Goal: Task Accomplishment & Management: Manage account settings

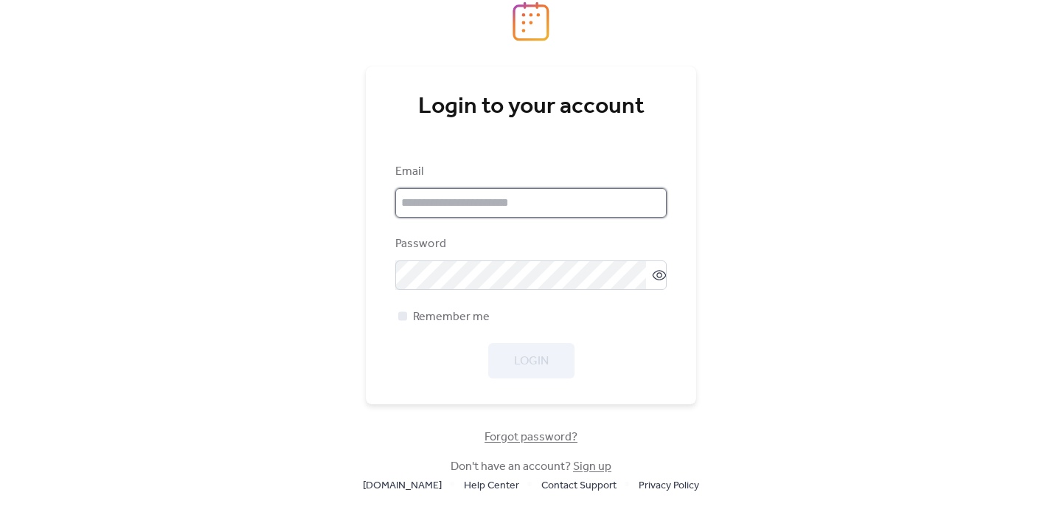
click at [452, 215] on input "email" at bounding box center [530, 203] width 271 height 30
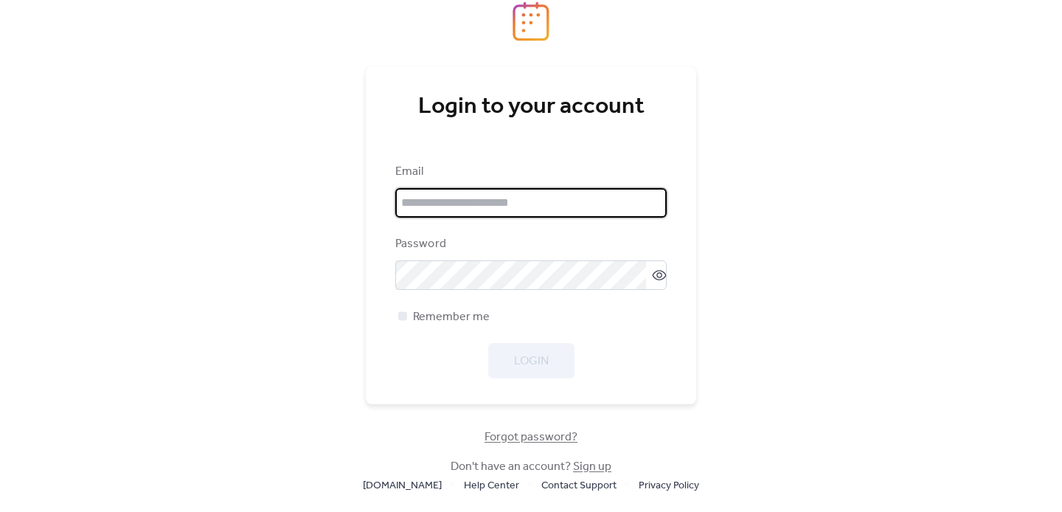
click at [542, 215] on input "email" at bounding box center [530, 203] width 271 height 30
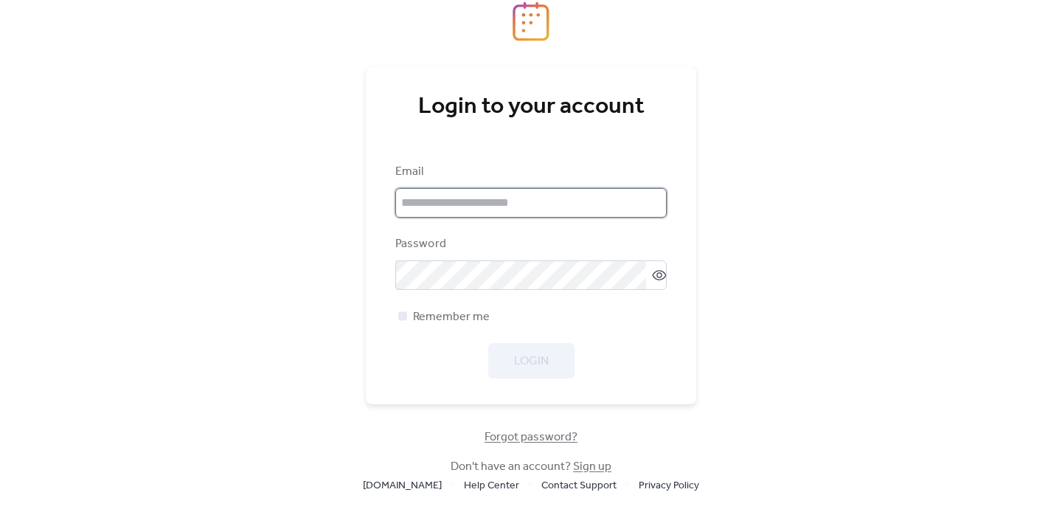
type input "**********"
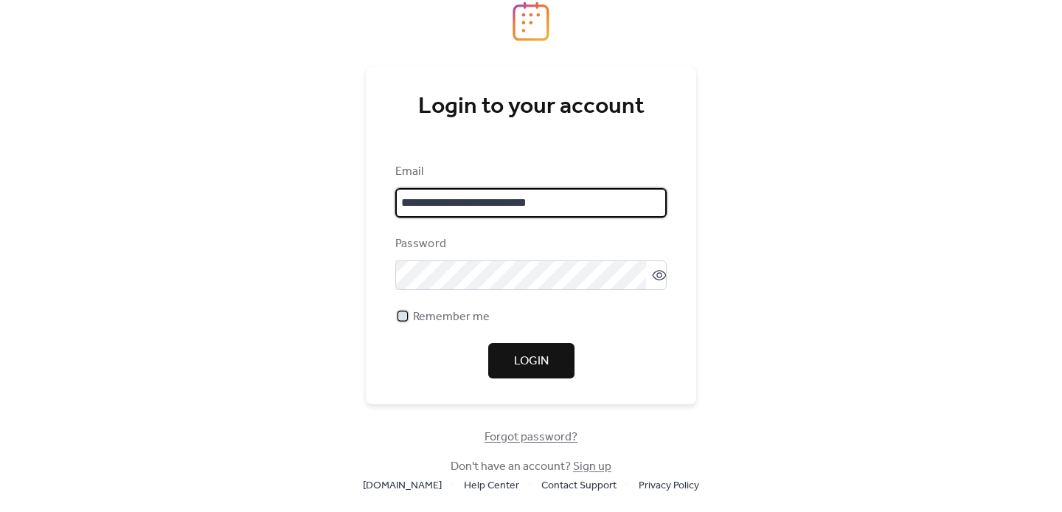
click at [401, 316] on div at bounding box center [402, 315] width 9 height 9
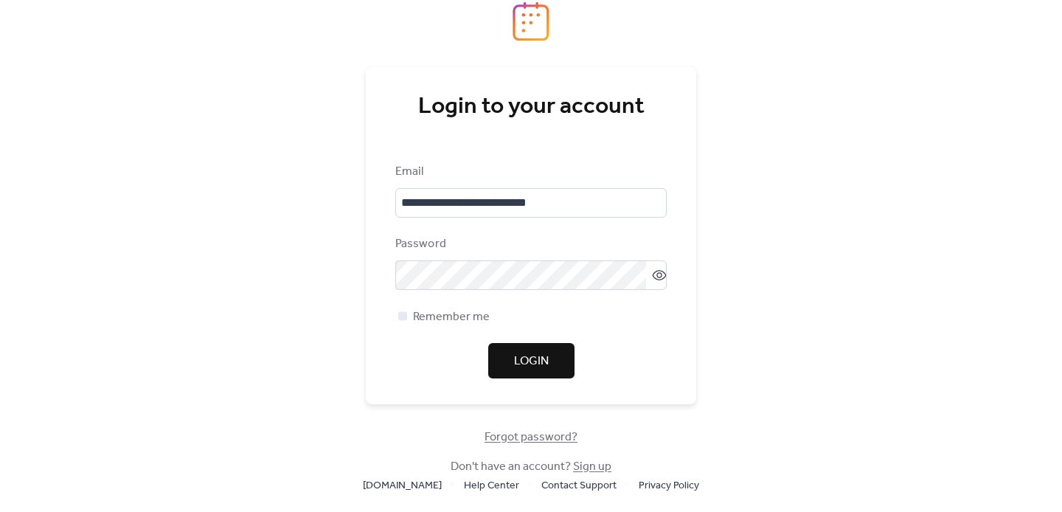
click at [516, 361] on span "Login" at bounding box center [531, 362] width 35 height 18
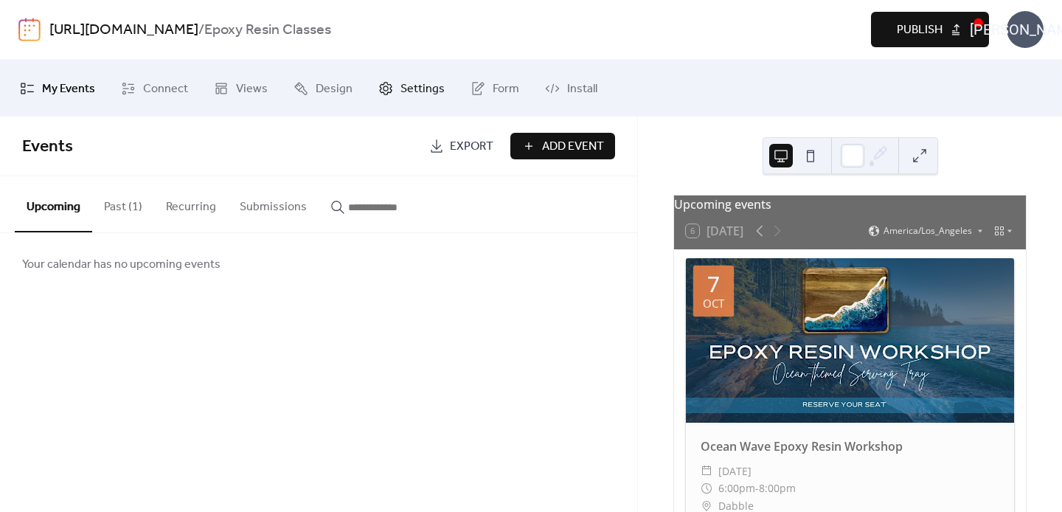
click at [409, 91] on span "Settings" at bounding box center [422, 88] width 44 height 23
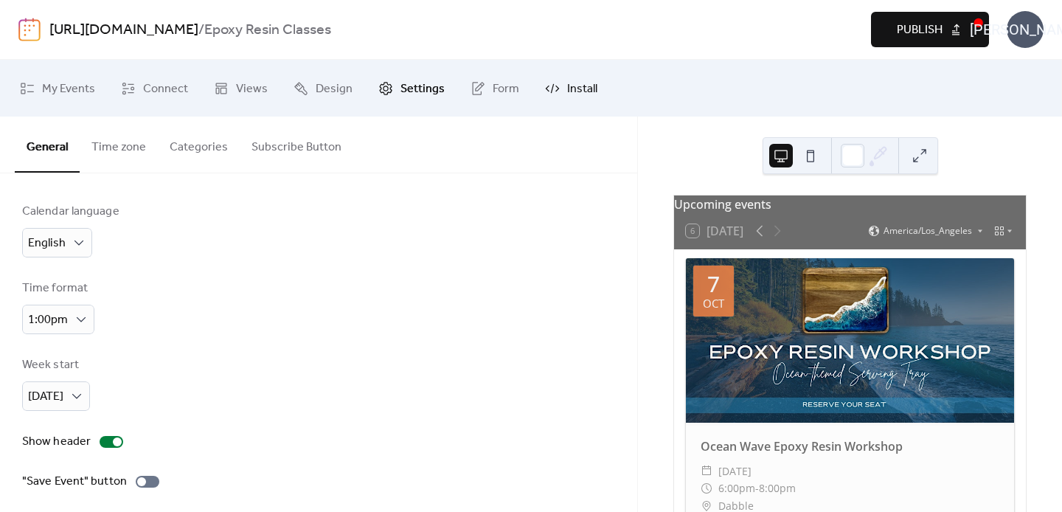
click at [576, 91] on span "Install" at bounding box center [582, 88] width 30 height 23
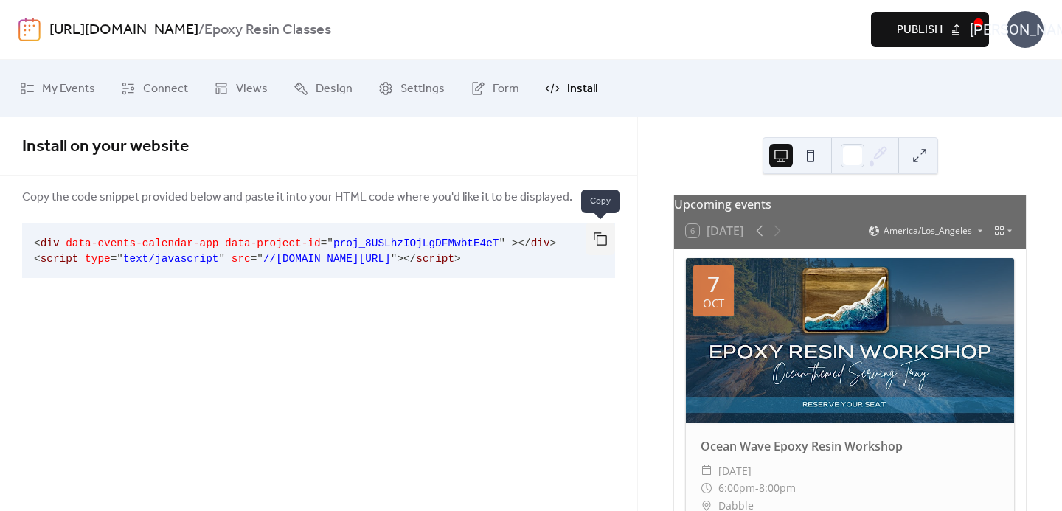
click at [597, 237] on button "button" at bounding box center [601, 239] width 30 height 32
